Goal: Find contact information

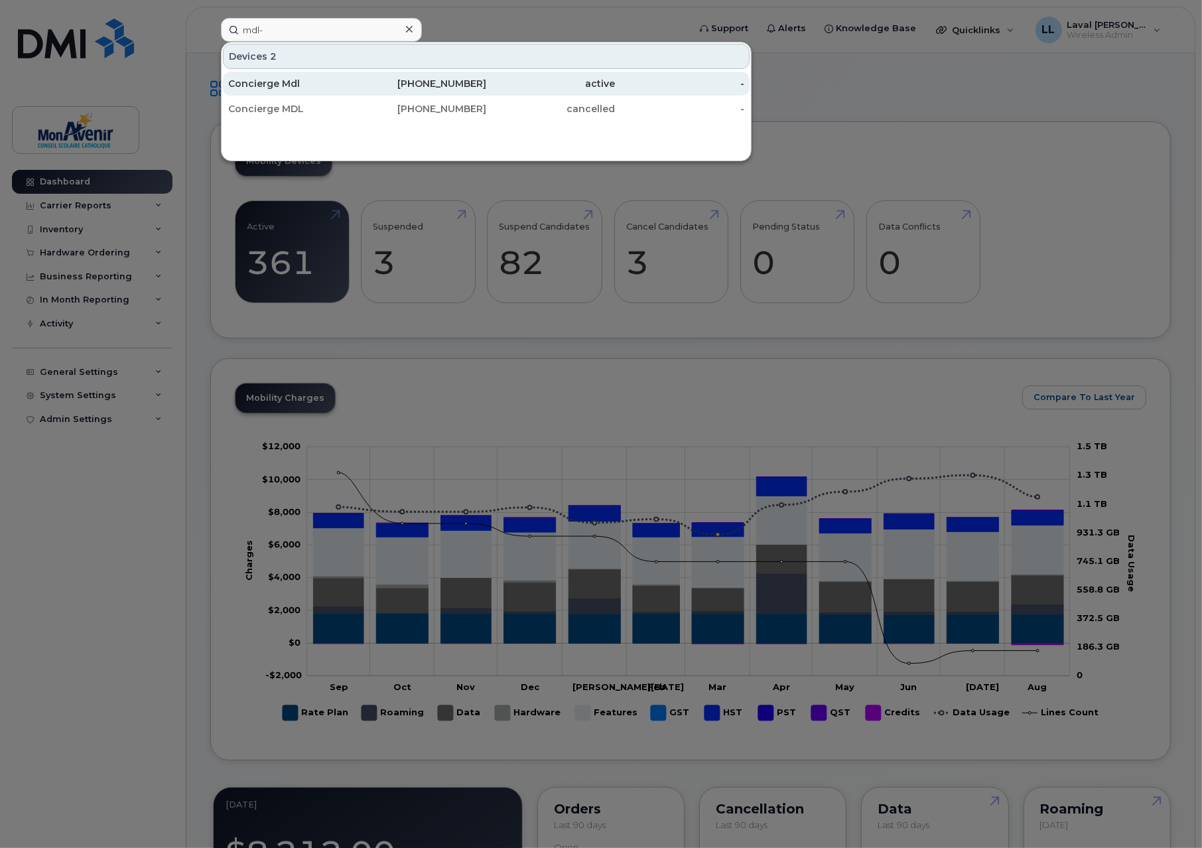
type input "mdl-"
click at [281, 82] on div "Concierge Mdl" at bounding box center [292, 83] width 129 height 13
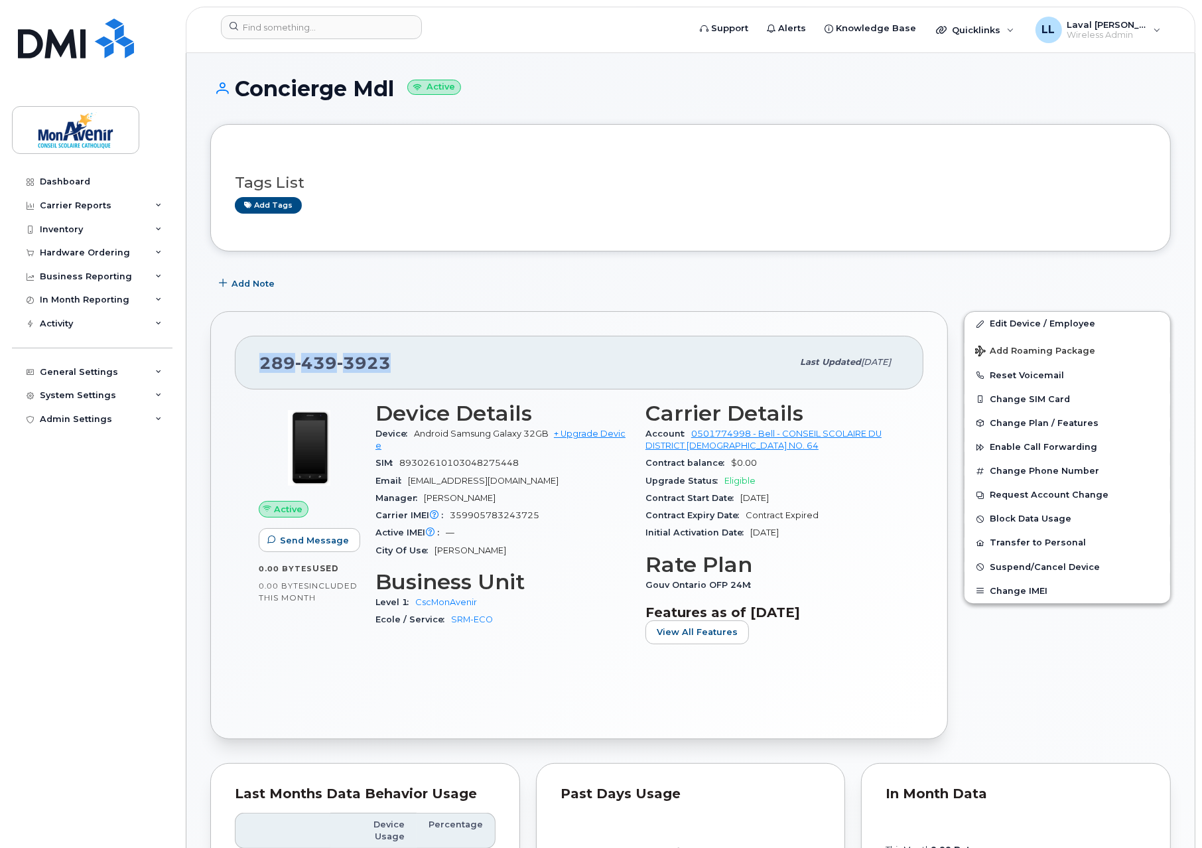
drag, startPoint x: 389, startPoint y: 356, endPoint x: 260, endPoint y: 359, distance: 128.8
click at [260, 359] on div "[PHONE_NUMBER]" at bounding box center [525, 362] width 533 height 28
copy span "[PHONE_NUMBER]"
